Goal: Transaction & Acquisition: Purchase product/service

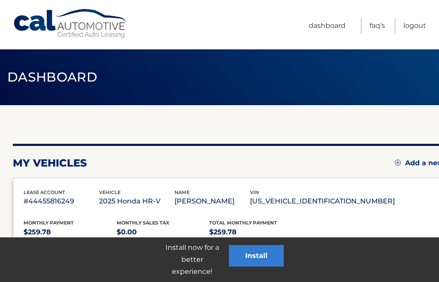
click at [332, 21] on link "Dashboard" at bounding box center [327, 25] width 37 height 15
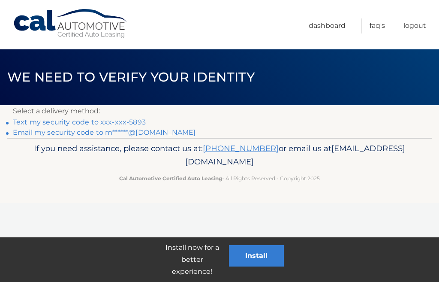
click at [129, 118] on link "Text my security code to xxx-xxx-5893" at bounding box center [79, 122] width 133 height 8
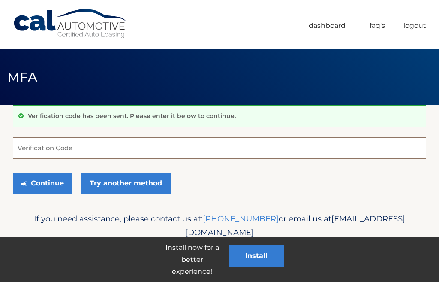
click at [146, 151] on input "Verification Code" at bounding box center [220, 147] width 414 height 21
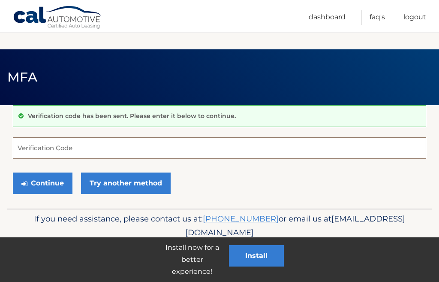
scroll to position [92, 0]
type input "077834"
click at [42, 173] on button "Continue" at bounding box center [43, 183] width 60 height 21
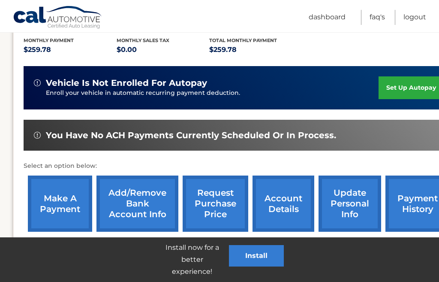
scroll to position [185, 0]
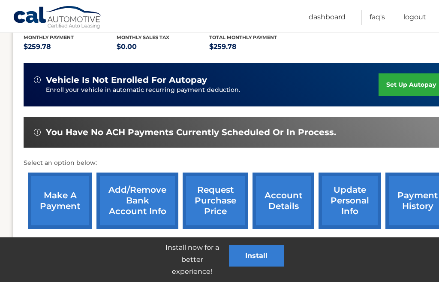
click at [55, 207] on link "make a payment" at bounding box center [60, 201] width 64 height 56
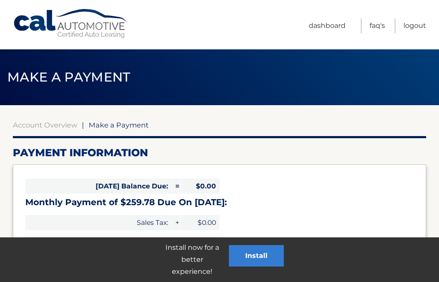
select select "NzM4NTUwYmYtOTU3MS00MDZlLWE4ZTMtOTVhNmRlNjE1Yjc1"
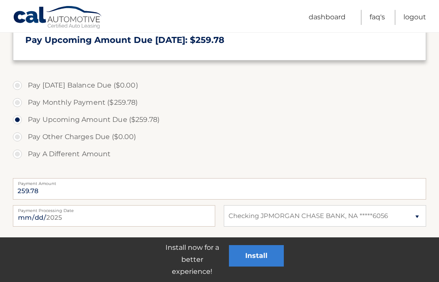
scroll to position [221, 0]
click at [185, 219] on input "[DATE]" at bounding box center [114, 215] width 203 height 21
type input "[DATE]"
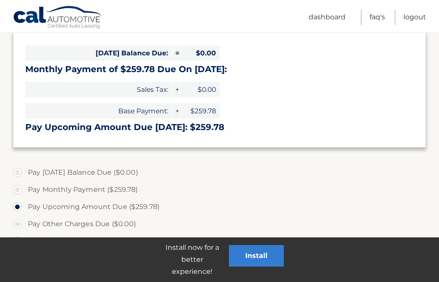
scroll to position [133, 0]
click at [242, 266] on button "Install" at bounding box center [256, 255] width 55 height 21
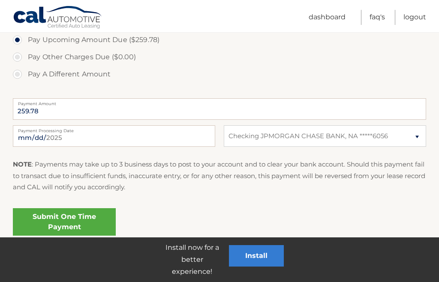
scroll to position [300, 0]
click at [80, 216] on link "Submit One Time Payment" at bounding box center [64, 222] width 103 height 27
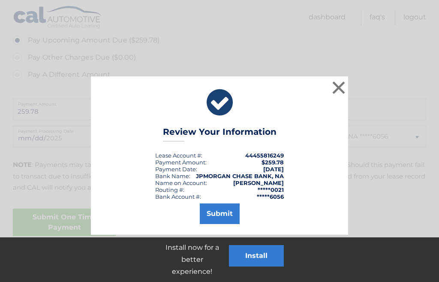
click at [225, 214] on button "Submit" at bounding box center [220, 213] width 40 height 21
